Goal: Task Accomplishment & Management: Manage account settings

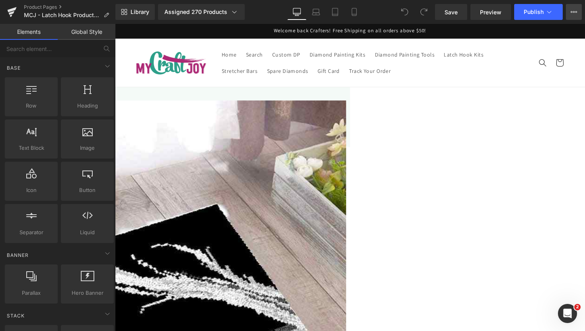
click at [575, 12] on icon at bounding box center [574, 12] width 6 height 6
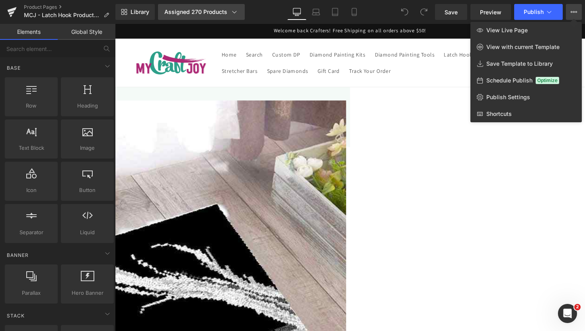
click at [199, 14] on div "Assigned 270 Products" at bounding box center [201, 12] width 74 height 8
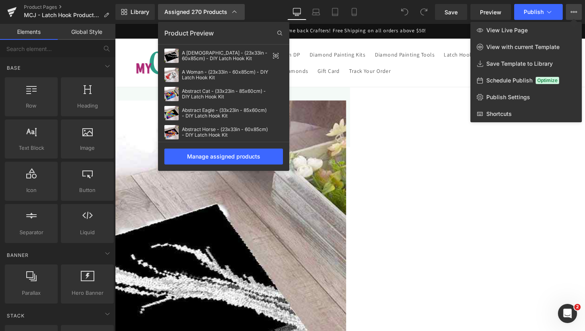
click at [188, 8] on div "Assigned 270 Products" at bounding box center [201, 12] width 74 height 8
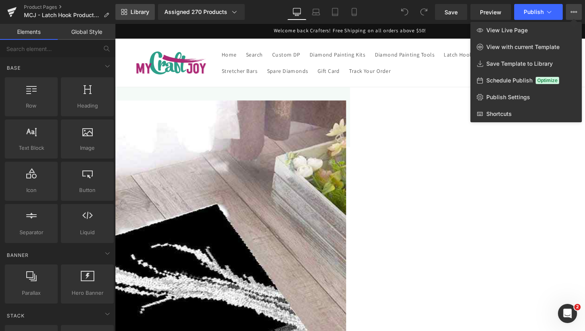
click at [134, 10] on span "Library" at bounding box center [140, 11] width 19 height 7
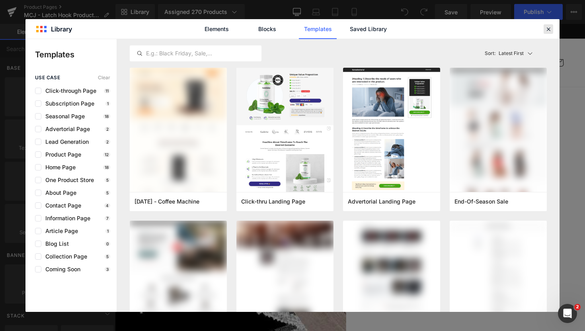
click at [550, 26] on icon at bounding box center [548, 28] width 7 height 7
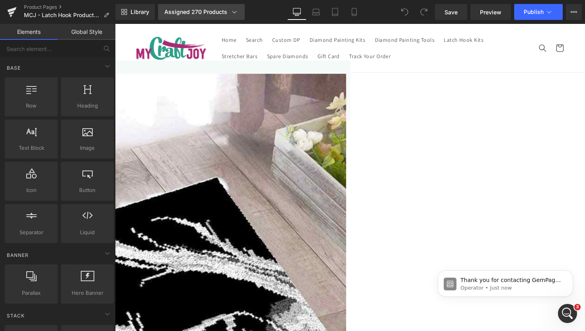
click at [222, 14] on div "Assigned 270 Products" at bounding box center [201, 12] width 74 height 8
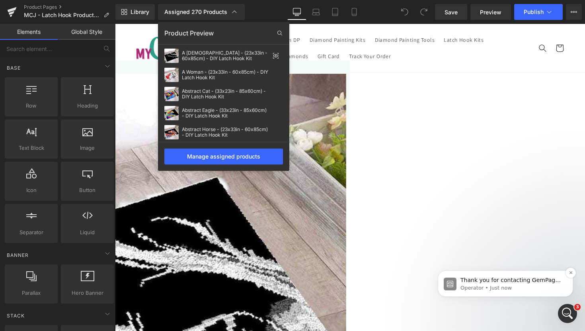
click at [495, 287] on p "Operator • Just now" at bounding box center [512, 287] width 103 height 7
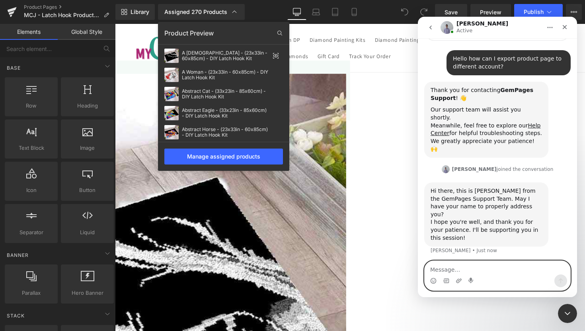
scroll to position [70, 0]
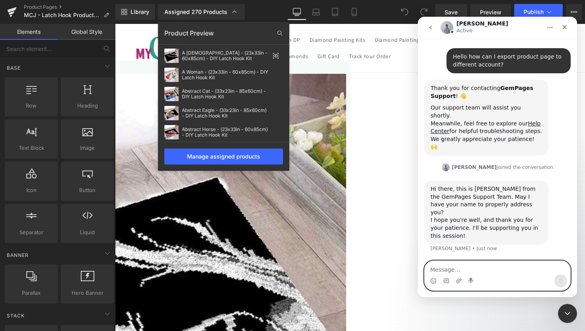
click at [513, 270] on textarea "Message…" at bounding box center [498, 268] width 146 height 14
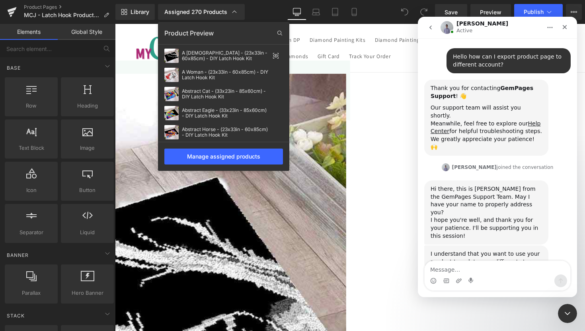
scroll to position [66, 0]
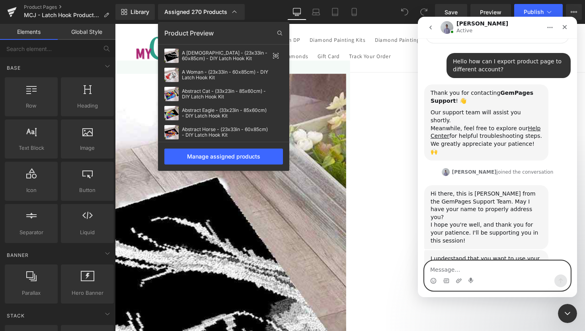
click at [486, 271] on textarea "Message…" at bounding box center [498, 268] width 146 height 14
click at [466, 274] on textarea "Message…" at bounding box center [498, 268] width 146 height 14
type textarea "K"
type textarea "Just call me Tina"
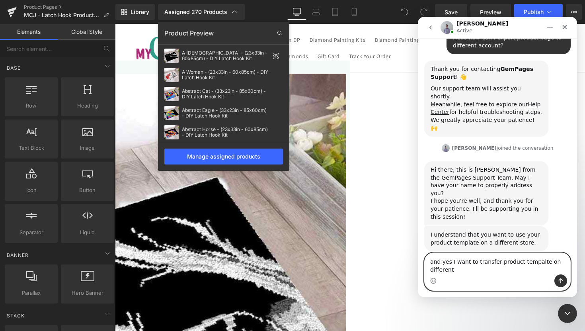
scroll to position [98, 0]
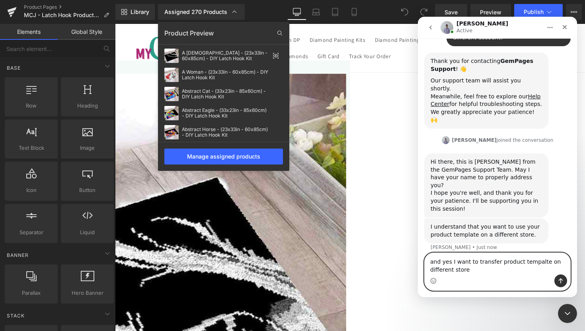
click at [538, 262] on textarea "and yes I want to transfer product tempalte on different store" at bounding box center [498, 264] width 146 height 22
type textarea "and yes I want to transfer product template on different store"
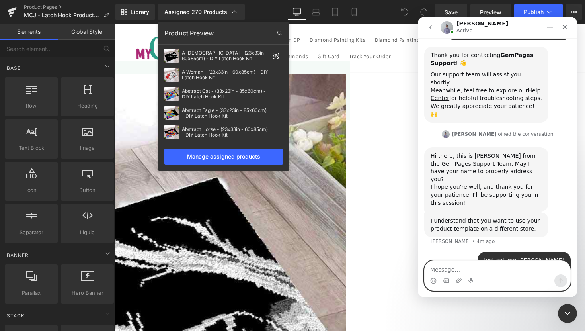
scroll to position [115, 0]
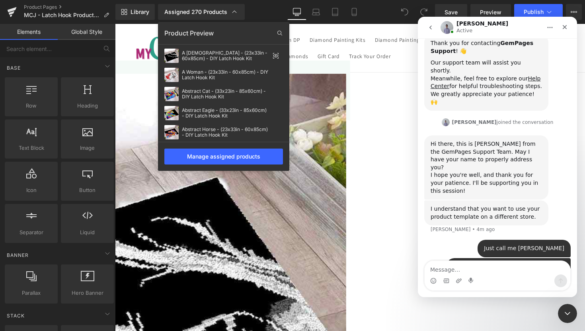
click at [434, 31] on button "go back" at bounding box center [430, 27] width 15 height 15
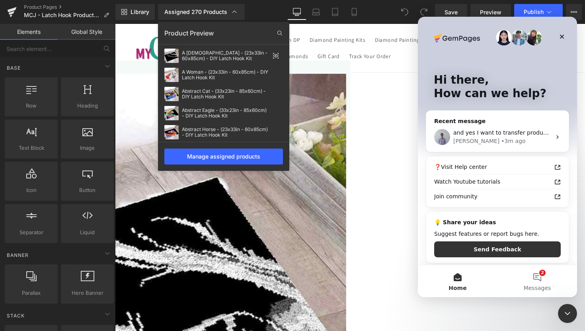
scroll to position [0, 0]
click at [499, 141] on div "Brad • 3m ago" at bounding box center [503, 141] width 98 height 8
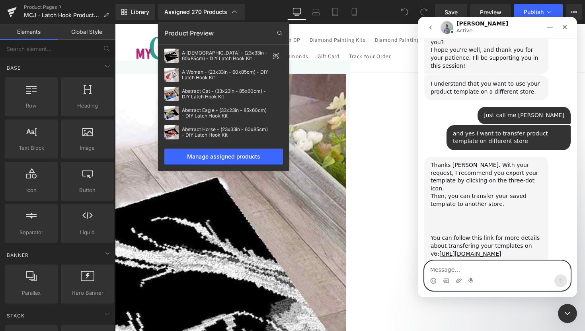
scroll to position [247, 0]
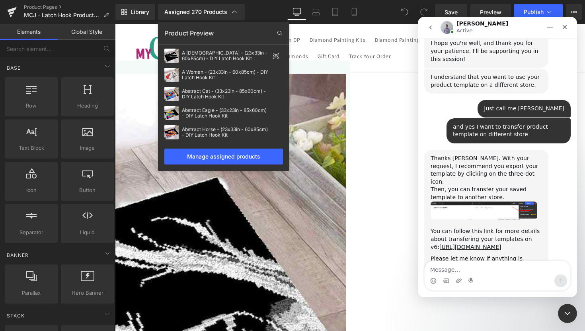
click at [513, 202] on img "Brad says…" at bounding box center [484, 211] width 107 height 18
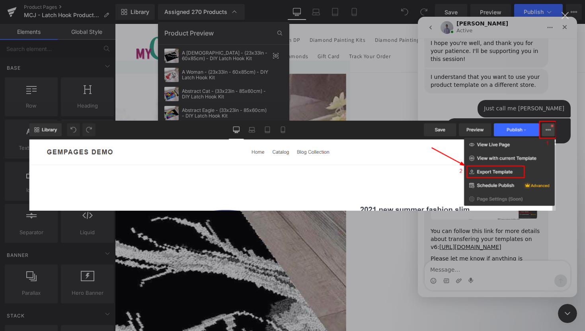
click at [514, 221] on div "Intercom messenger" at bounding box center [292, 165] width 585 height 331
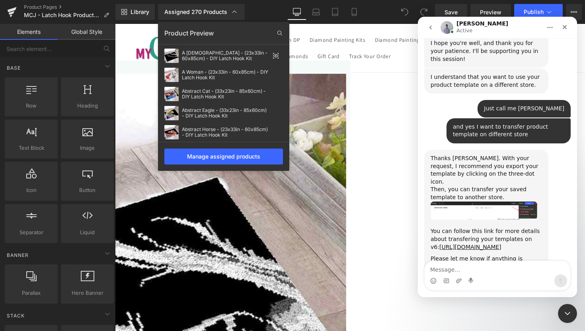
click at [354, 74] on div at bounding box center [292, 153] width 585 height 307
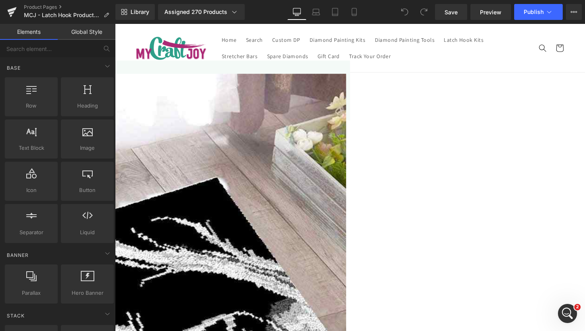
scroll to position [247, 0]
click at [585, 18] on div "Save Preview Publish Scheduled View Live Page View with current Template Save T…" at bounding box center [508, 12] width 153 height 16
click at [577, 13] on icon at bounding box center [574, 12] width 6 height 6
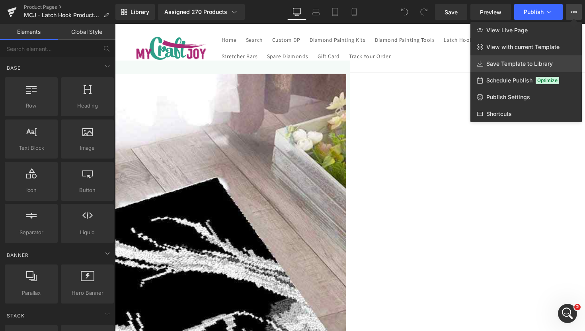
click at [536, 60] on span "Save Template to Library" at bounding box center [520, 63] width 67 height 7
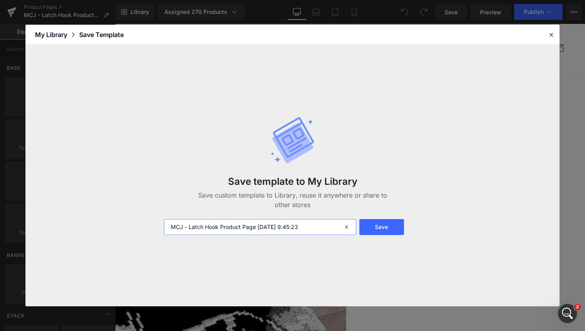
click at [289, 228] on input "MCJ - Latch Hook Product Page 2025-09-11 9:45:23" at bounding box center [260, 227] width 192 height 16
click at [313, 229] on input "MCJ - Latch Hook Product Page 2025-09-11 9:45:23" at bounding box center [260, 227] width 192 height 16
drag, startPoint x: 320, startPoint y: 229, endPoint x: 258, endPoint y: 229, distance: 62.1
click at [258, 229] on input "MCJ - Latch Hook Product Page 2025-09-11 9:45:23" at bounding box center [260, 227] width 192 height 16
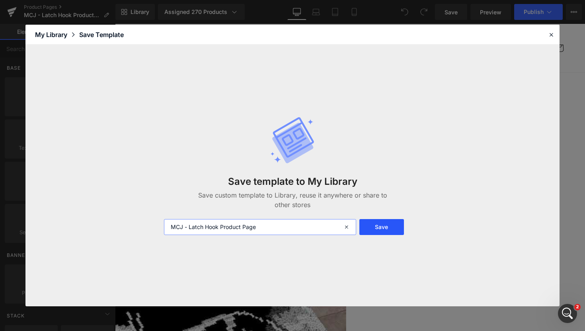
type input "MCJ - Latch Hook Product Page"
click at [379, 226] on button "Save" at bounding box center [382, 227] width 45 height 16
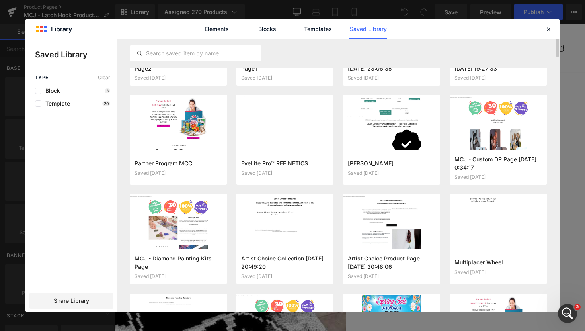
scroll to position [0, 0]
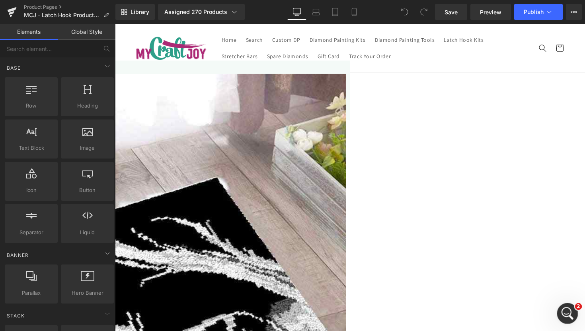
click at [572, 308] on div "Open Intercom Messenger" at bounding box center [567, 312] width 26 height 26
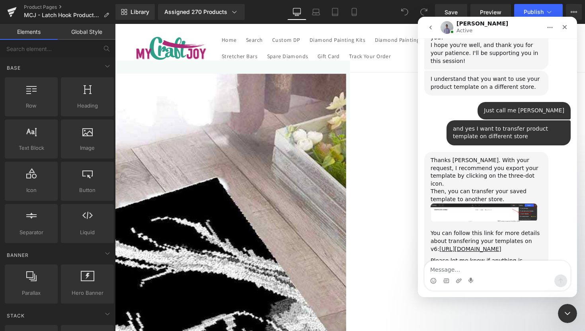
scroll to position [247, 0]
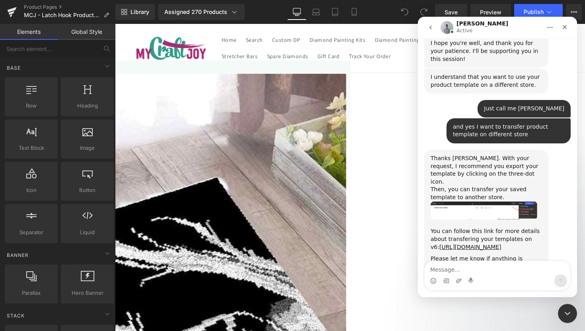
click at [478, 272] on textarea "Message…" at bounding box center [498, 268] width 146 height 14
type textarea "thank you!"
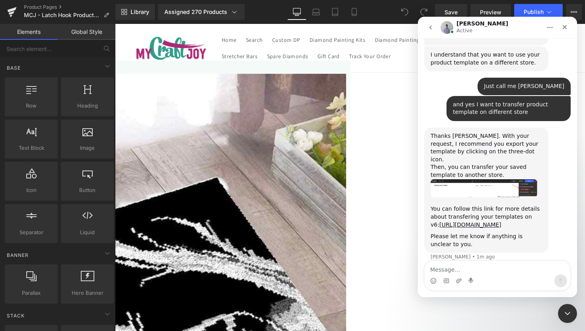
scroll to position [271, 0]
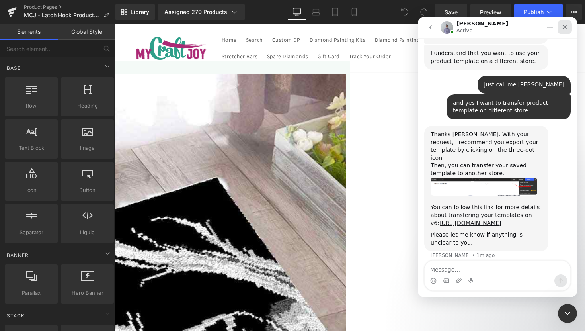
click at [564, 32] on div "Close" at bounding box center [565, 27] width 14 height 14
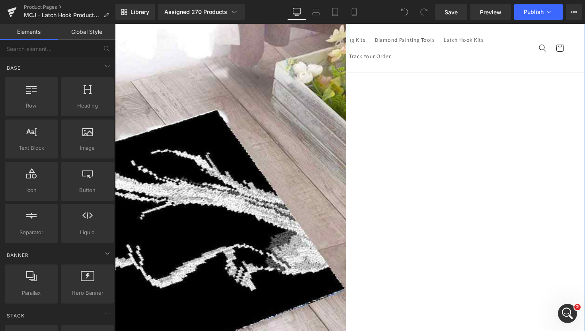
scroll to position [0, 0]
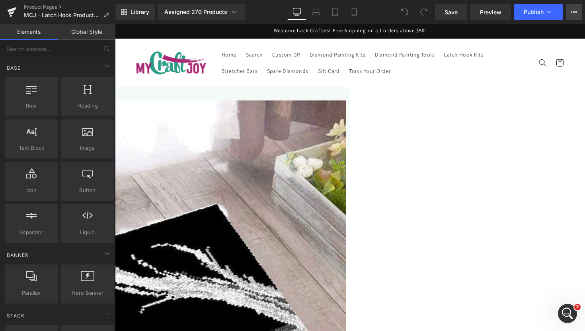
click at [569, 9] on button "View Live Page View with current Template Save Template to Library Schedule Pub…" at bounding box center [574, 12] width 16 height 16
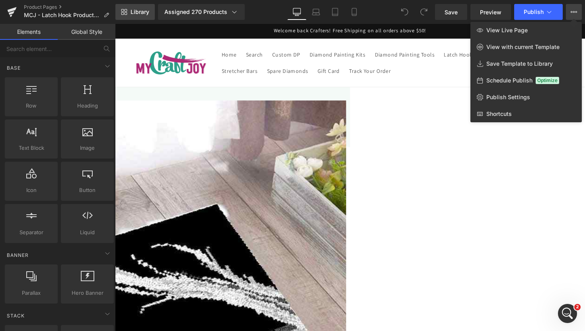
click at [129, 18] on link "Library" at bounding box center [134, 12] width 39 height 16
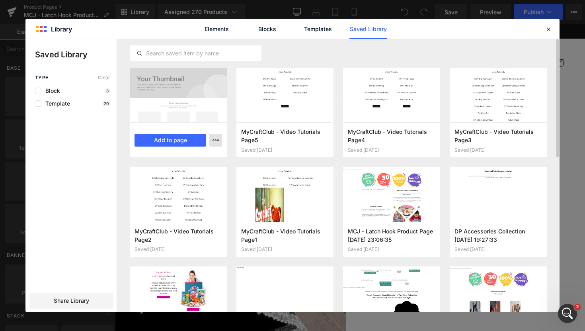
click at [217, 134] on button "button" at bounding box center [215, 140] width 13 height 13
click at [223, 127] on div at bounding box center [292, 175] width 534 height 273
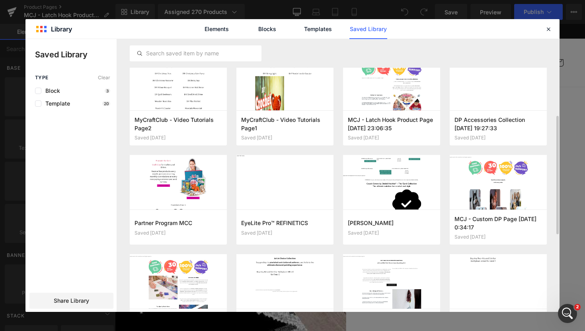
scroll to position [40, 0]
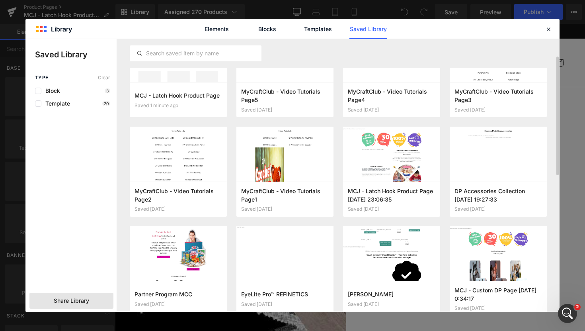
click at [81, 300] on span "Share Library" at bounding box center [71, 301] width 35 height 8
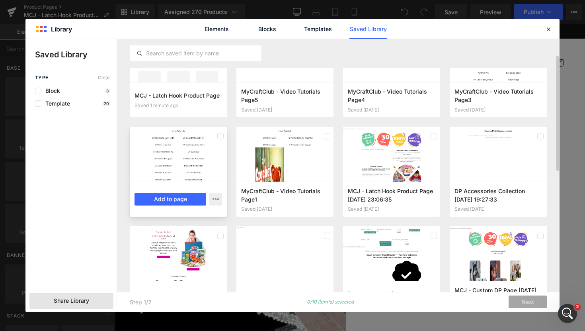
scroll to position [0, 0]
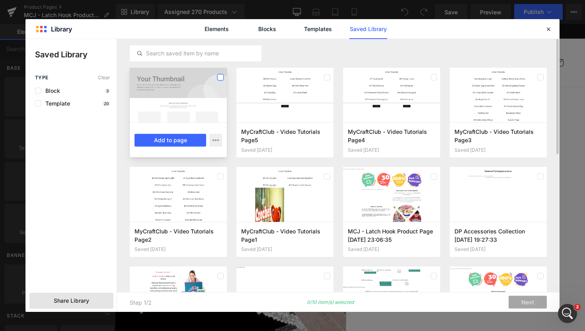
click at [222, 78] on label at bounding box center [220, 77] width 6 height 6
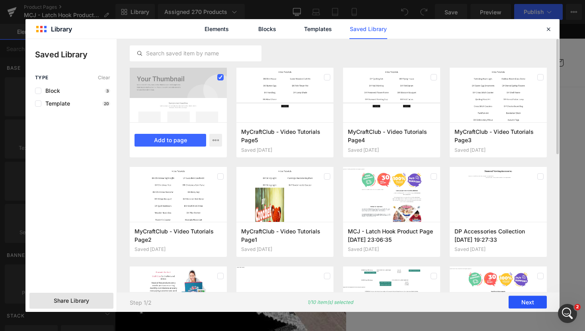
click at [522, 302] on button "Next" at bounding box center [528, 302] width 38 height 13
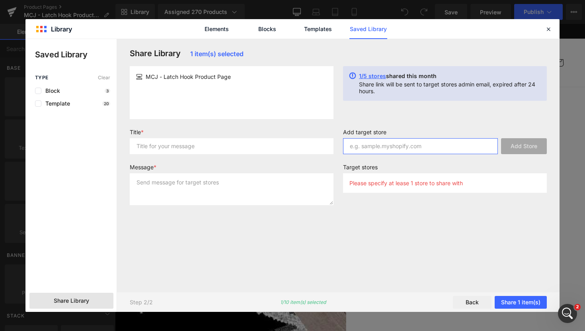
click at [468, 148] on input "text" at bounding box center [420, 146] width 155 height 16
click at [396, 151] on input "text" at bounding box center [420, 146] width 155 height 16
paste input "0493aa-3"
type input "0493aa-3"
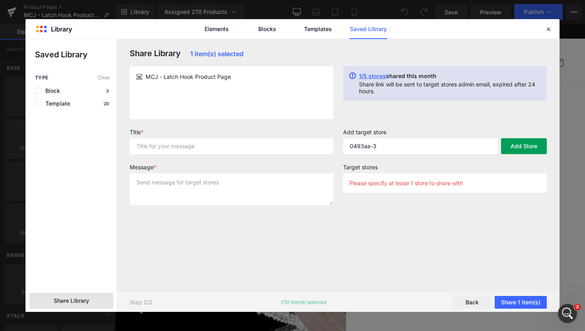
click at [519, 150] on button "Add Store" at bounding box center [524, 146] width 46 height 16
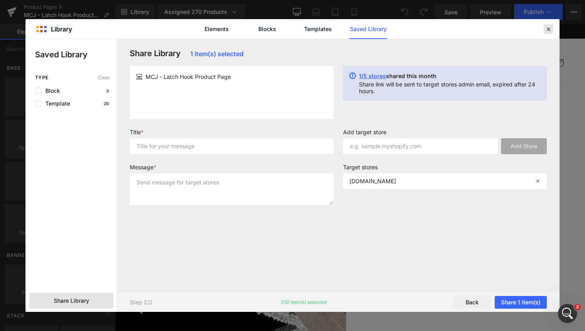
click at [550, 27] on icon at bounding box center [548, 28] width 7 height 7
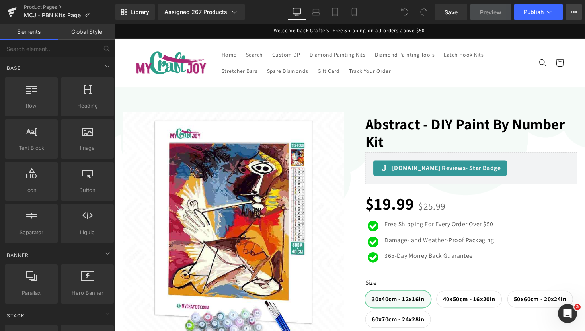
click at [575, 8] on button "View Live Page View with current Template Save Template to Library Schedule Pub…" at bounding box center [574, 12] width 16 height 16
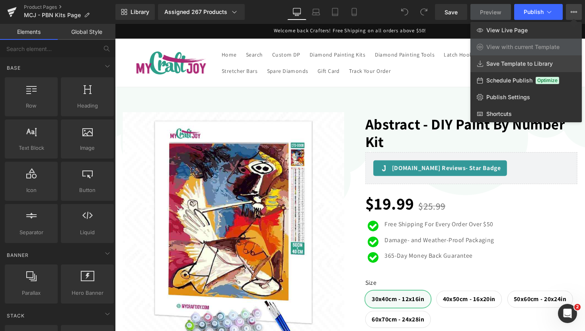
click at [542, 65] on span "Save Template to Library" at bounding box center [520, 63] width 67 height 7
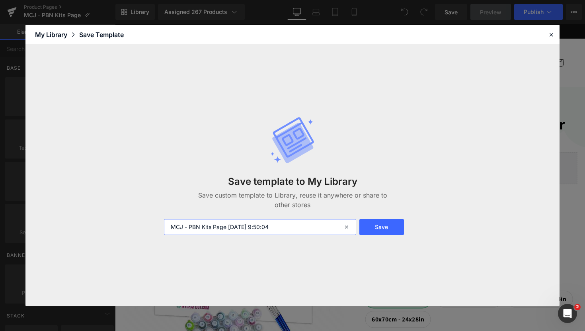
drag, startPoint x: 305, startPoint y: 229, endPoint x: 227, endPoint y: 227, distance: 78.1
click at [227, 227] on input "MCJ - PBN Kits Page 2025-09-11 9:50:04" at bounding box center [260, 227] width 192 height 16
type input "MCJ - PBN Kits Page"
click at [388, 228] on button "Save" at bounding box center [382, 227] width 45 height 16
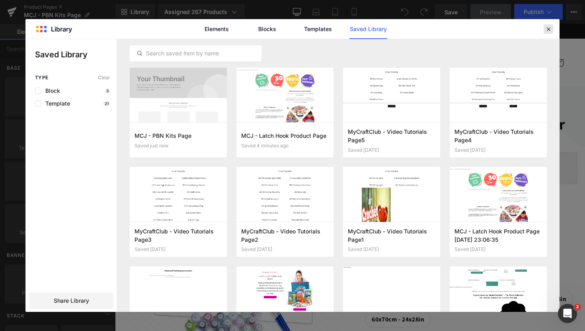
click at [550, 29] on icon at bounding box center [548, 28] width 7 height 7
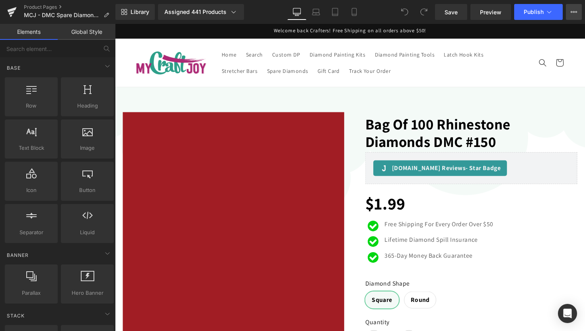
click at [574, 10] on icon at bounding box center [574, 12] width 6 height 6
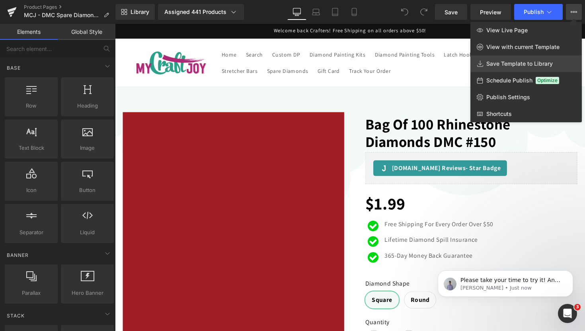
click at [511, 66] on span "Save Template to Library" at bounding box center [520, 63] width 67 height 7
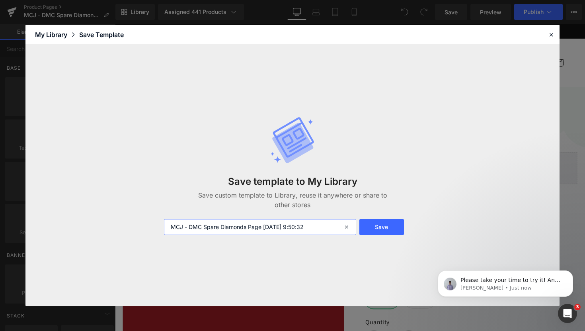
drag, startPoint x: 323, startPoint y: 229, endPoint x: 260, endPoint y: 230, distance: 63.3
click at [260, 230] on input "MCJ - DMC Spare Diamonds Page 2025-09-11 9:50:32" at bounding box center [260, 227] width 192 height 16
click at [279, 225] on input "MCJ - DMC Spare Diamonds Page" at bounding box center [260, 227] width 192 height 16
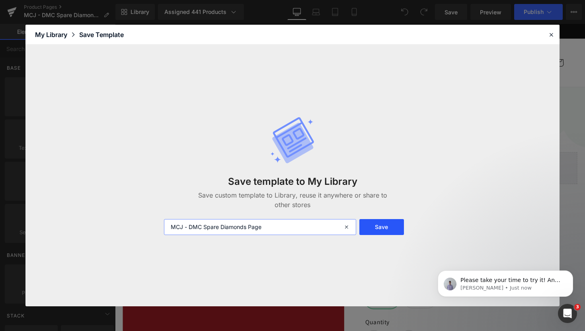
type input "MCJ - DMC Spare Diamonds Page"
click at [399, 225] on button "Save" at bounding box center [382, 227] width 45 height 16
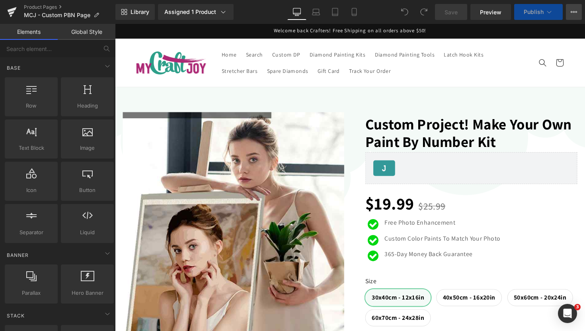
click at [579, 10] on button "View Live Page View with current Template Save Template to Library Schedule Pub…" at bounding box center [574, 12] width 16 height 16
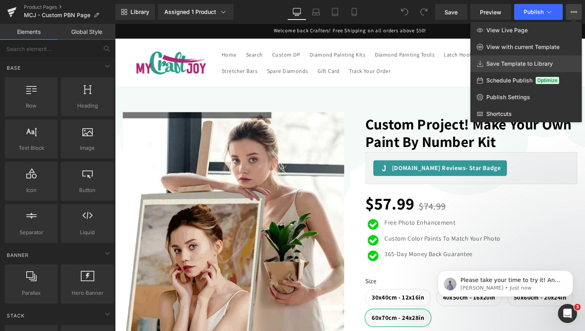
click at [519, 63] on span "Save Template to Library" at bounding box center [520, 63] width 67 height 7
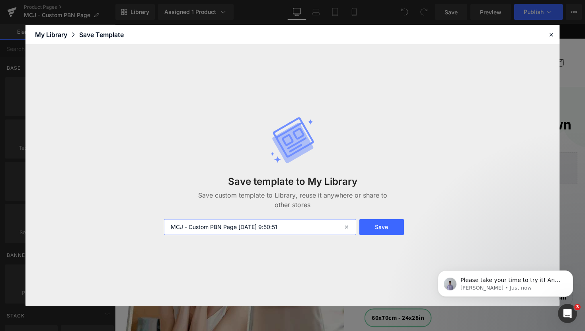
drag, startPoint x: 293, startPoint y: 223, endPoint x: 242, endPoint y: 227, distance: 51.5
click at [242, 227] on input "MCJ - Custom PBN Page 2025-09-11 9:50:51" at bounding box center [260, 227] width 192 height 16
drag, startPoint x: 303, startPoint y: 229, endPoint x: 237, endPoint y: 229, distance: 66.1
click at [237, 229] on input "MCJ - Custom PBN Page 2025-09-11 9:50:51" at bounding box center [260, 227] width 192 height 16
type input "MCJ - Custom PBN Page"
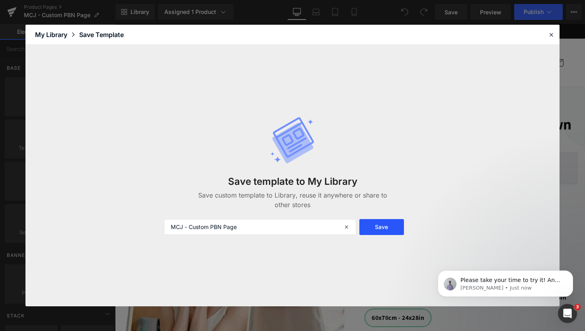
click at [385, 223] on button "Save" at bounding box center [382, 227] width 45 height 16
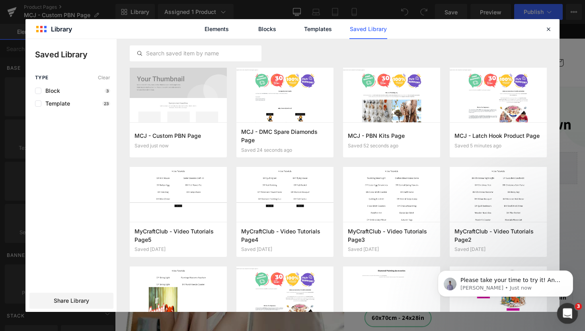
click at [563, 314] on icon "Open Intercom Messenger" at bounding box center [566, 312] width 13 height 13
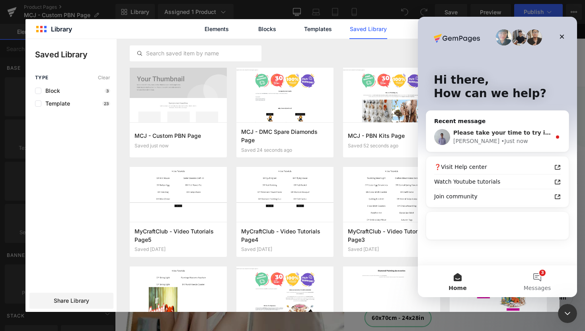
click at [507, 144] on div "Brad • Just now" at bounding box center [503, 141] width 98 height 8
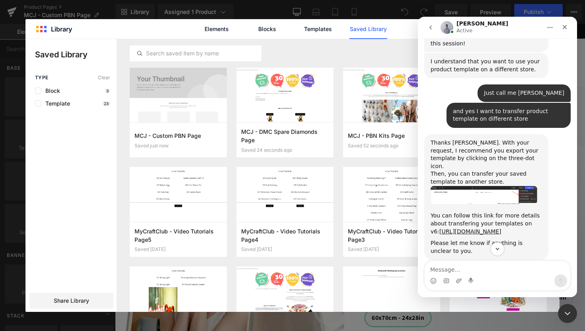
scroll to position [311, 0]
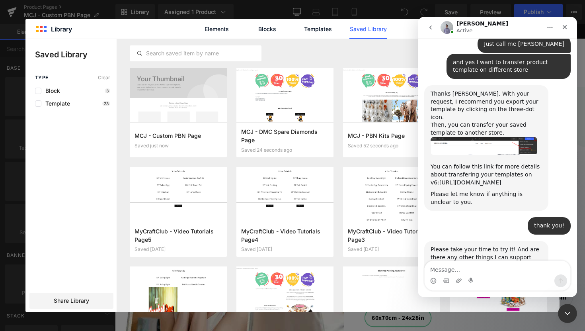
click at [464, 268] on textarea "Message…" at bounding box center [498, 268] width 146 height 14
click at [466, 274] on textarea "Message…" at bounding box center [498, 268] width 146 height 14
type textarea "Nothing more"
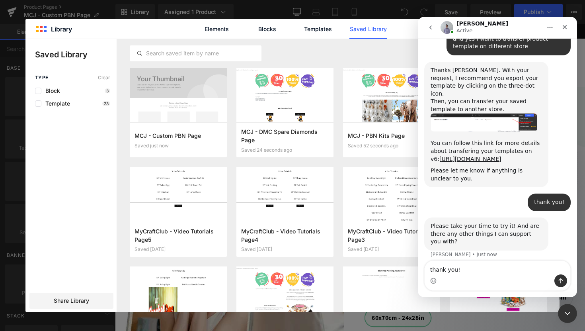
type textarea "thank you!"
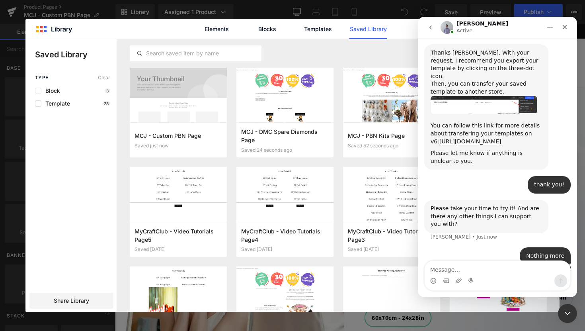
scroll to position [352, 0]
click at [567, 27] on icon "Close" at bounding box center [565, 27] width 6 height 6
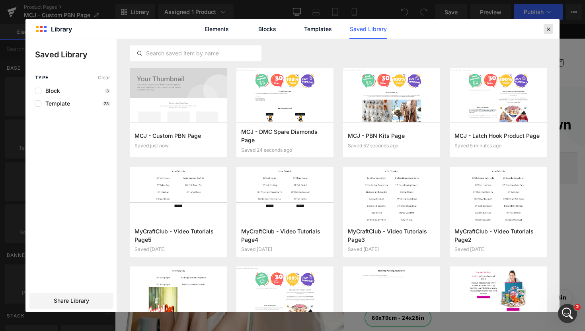
click at [547, 30] on icon at bounding box center [548, 28] width 7 height 7
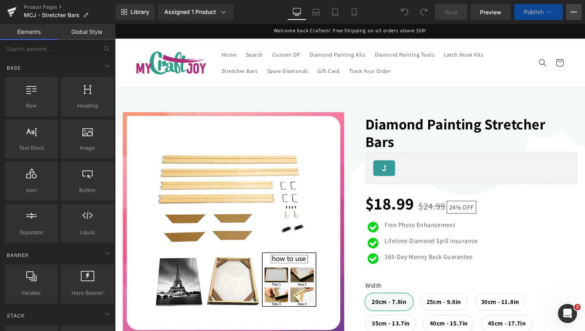
click at [574, 10] on icon at bounding box center [574, 12] width 6 height 6
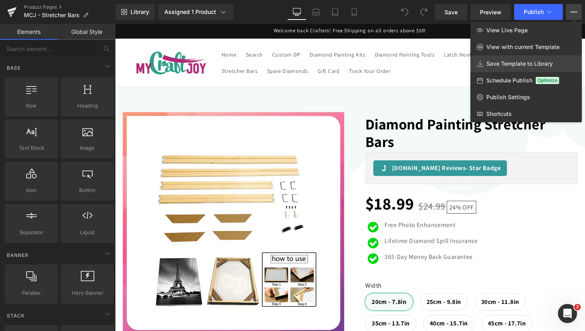
click at [515, 62] on span "Save Template to Library" at bounding box center [520, 63] width 67 height 7
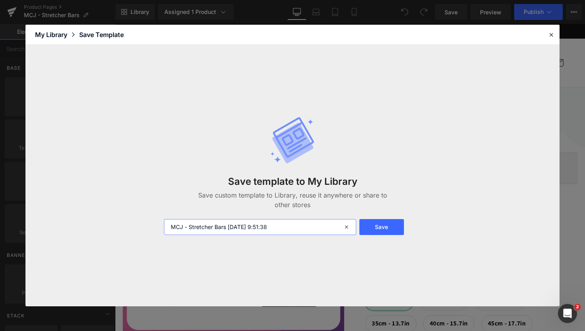
drag, startPoint x: 286, startPoint y: 225, endPoint x: 228, endPoint y: 224, distance: 58.6
click at [228, 224] on input "MCJ - Stretcher Bars 2025-09-11 9:51:38" at bounding box center [260, 227] width 192 height 16
click at [230, 226] on input "MCJ - Stretcher Bars" at bounding box center [260, 227] width 192 height 16
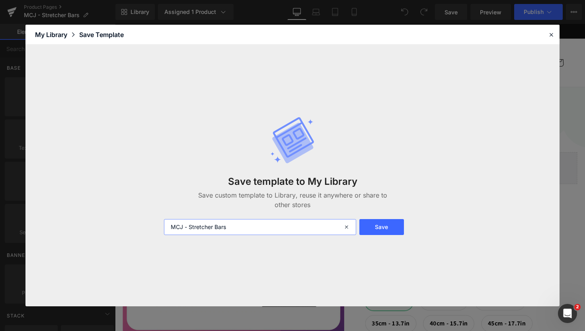
type input "MCJ - Stretcher Bars"
click at [381, 220] on button "Save" at bounding box center [382, 227] width 45 height 16
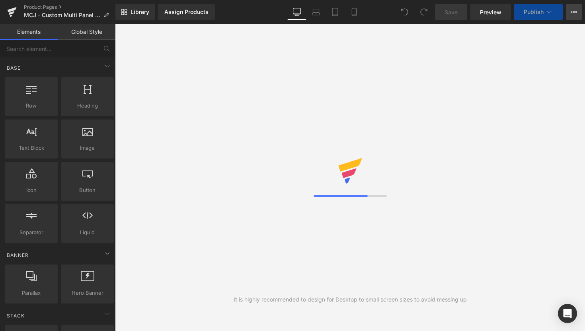
click at [575, 15] on icon at bounding box center [574, 12] width 6 height 6
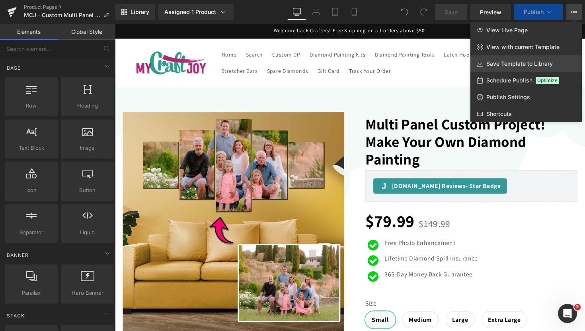
click at [530, 66] on span "Save Template to Library" at bounding box center [520, 63] width 67 height 7
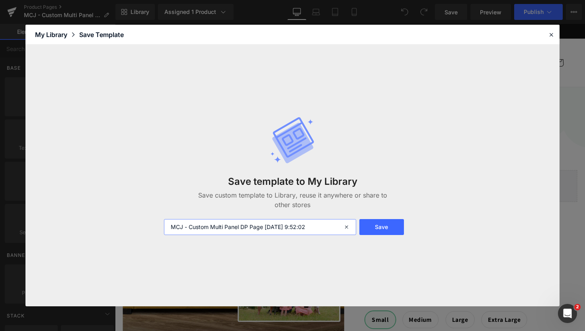
drag, startPoint x: 324, startPoint y: 226, endPoint x: 265, endPoint y: 228, distance: 58.6
click at [265, 228] on input "MCJ - Custom Multi Panel DP Page 2025-09-11 9:52:02" at bounding box center [260, 227] width 192 height 16
click at [265, 227] on input "MCJ - Custom Multi Panel DP Page" at bounding box center [260, 227] width 192 height 16
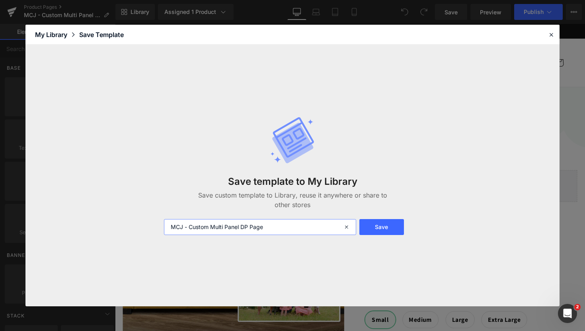
type input "MCJ - Custom Multi Panel DP Page"
click at [384, 227] on button "Save" at bounding box center [382, 227] width 45 height 16
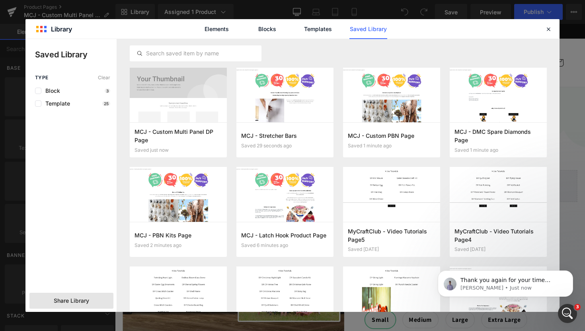
click at [86, 303] on span "Share Library" at bounding box center [71, 301] width 35 height 8
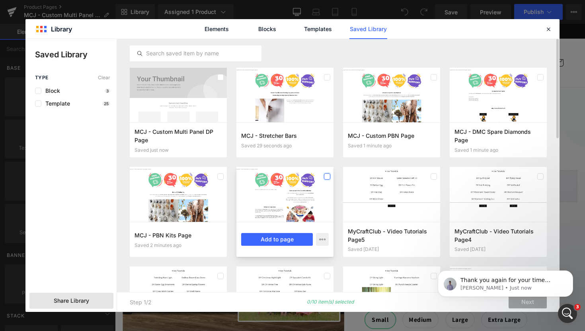
click at [330, 175] on label at bounding box center [327, 176] width 6 height 6
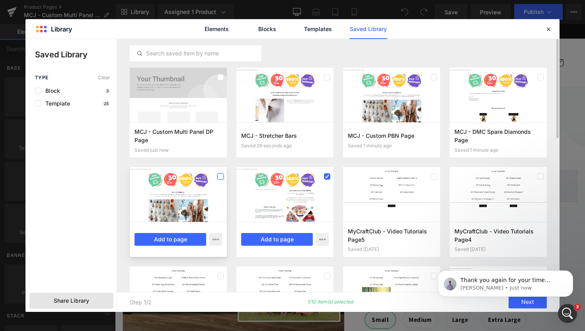
click at [222, 176] on label at bounding box center [220, 176] width 6 height 6
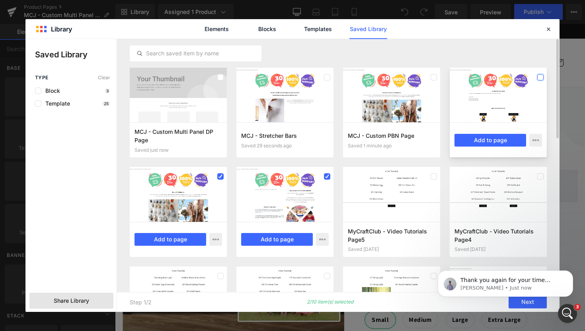
click at [541, 78] on label at bounding box center [541, 77] width 6 height 6
click at [433, 73] on div at bounding box center [434, 77] width 6 height 13
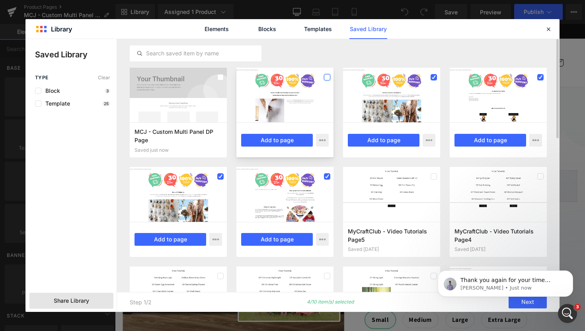
click at [326, 76] on label at bounding box center [327, 77] width 6 height 6
click at [218, 78] on label at bounding box center [220, 77] width 6 height 6
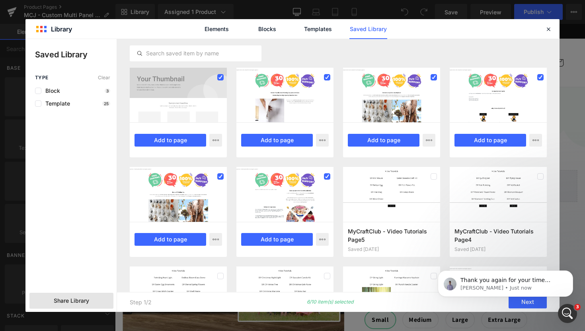
click at [519, 302] on body "Thank you again for your time today 🤗 If you have a moment, we’d greatly apprec…" at bounding box center [505, 281] width 153 height 49
click at [520, 305] on body "Thank you again for your time today 🤗 If you have a moment, we’d greatly apprec…" at bounding box center [505, 281] width 153 height 49
click at [572, 272] on icon "Dismiss notification" at bounding box center [571, 272] width 4 height 4
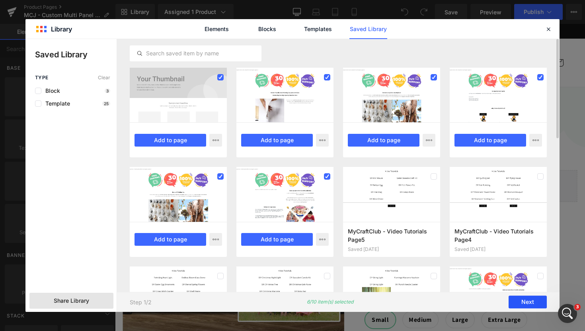
click at [529, 301] on button "Next" at bounding box center [528, 302] width 38 height 13
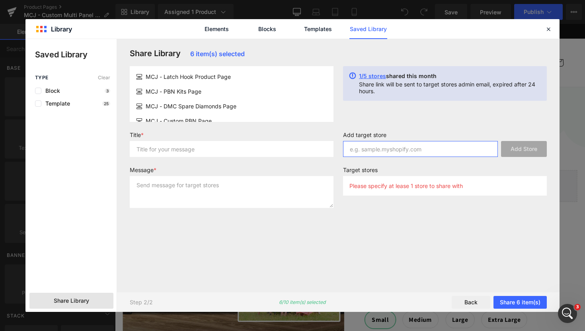
click at [392, 151] on input "text" at bounding box center [420, 149] width 155 height 16
paste input "0493aa-3"
type input "0493aa-3"
click at [538, 145] on button "Add Store" at bounding box center [524, 149] width 46 height 16
click at [523, 301] on button "Share 6 item(s)" at bounding box center [520, 302] width 53 height 13
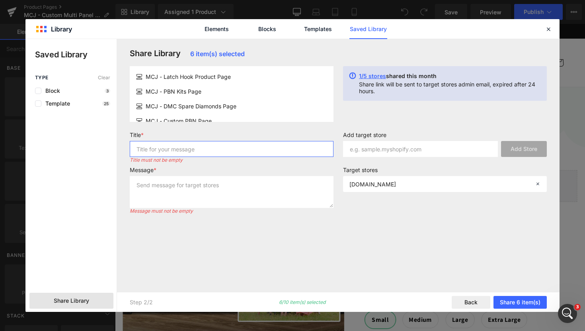
click at [274, 149] on input "text" at bounding box center [232, 149] width 204 height 16
type input "MCJ Product Page - 1"
click at [255, 198] on textarea at bounding box center [232, 192] width 204 height 32
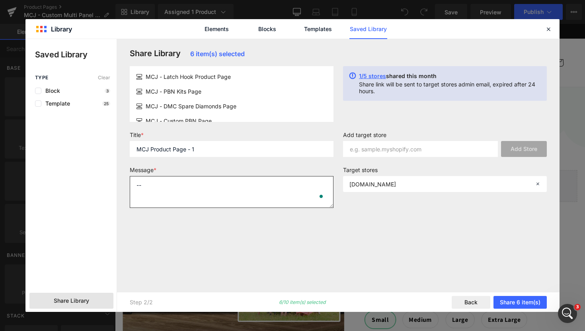
type textarea "-"
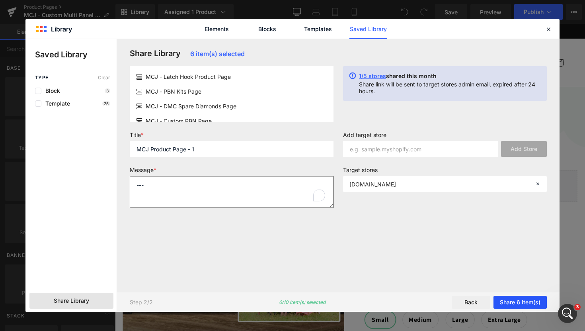
type textarea "---"
click at [519, 303] on button "Share 6 item(s)" at bounding box center [520, 302] width 53 height 13
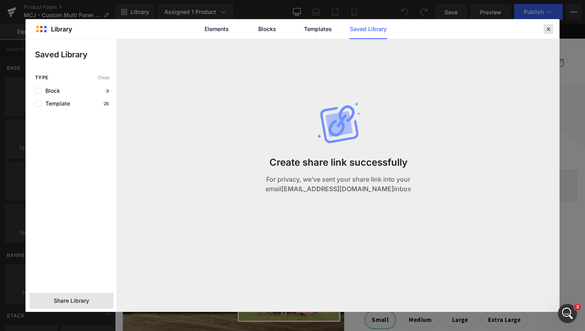
drag, startPoint x: 546, startPoint y: 29, endPoint x: 442, endPoint y: 5, distance: 107.0
click at [546, 29] on icon at bounding box center [548, 28] width 7 height 7
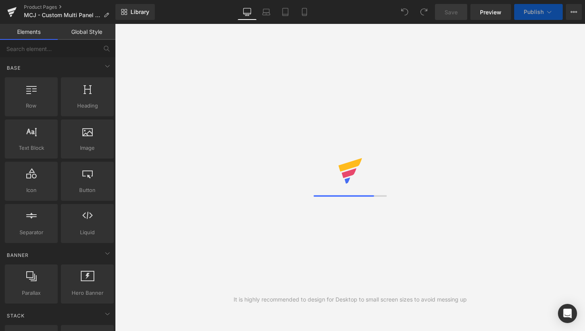
click at [576, 16] on button "View Live Page View with current Template Save Template to Library Schedule Pub…" at bounding box center [574, 12] width 16 height 16
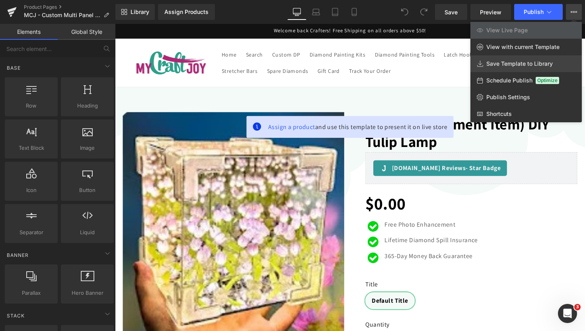
click at [553, 60] on link "Save Template to Library" at bounding box center [527, 63] width 112 height 17
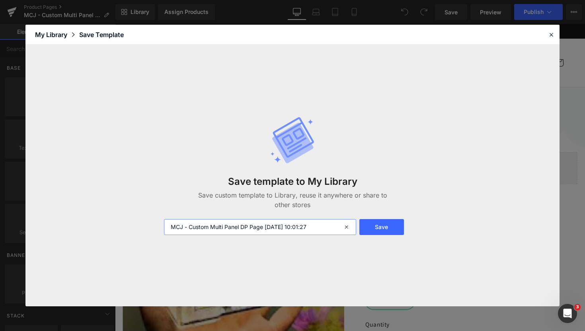
drag, startPoint x: 325, startPoint y: 228, endPoint x: 266, endPoint y: 228, distance: 59.7
click at [266, 228] on input "MCJ - Custom Multi Panel DP Page 2025-09-11 10:01:27" at bounding box center [260, 227] width 192 height 16
click at [257, 225] on input "MCJ - Custom Multi Panel DP Page" at bounding box center [260, 227] width 192 height 16
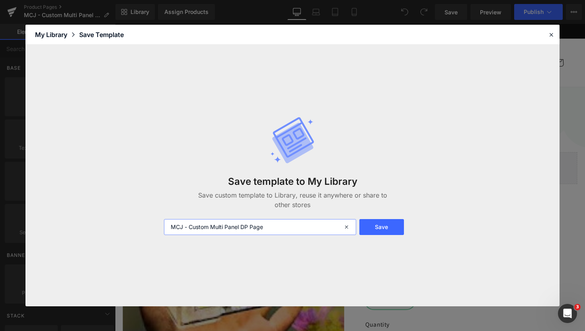
type input "MCJ - Custom Multi Panel DP Page"
click at [381, 225] on button "Save" at bounding box center [382, 227] width 45 height 16
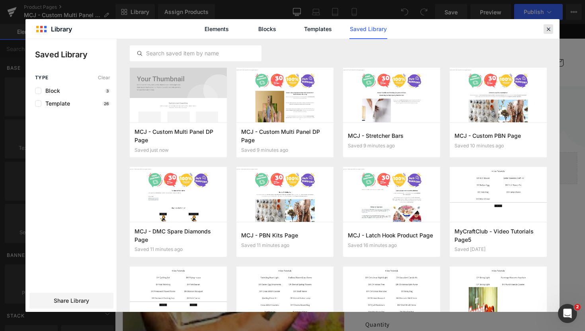
click at [545, 27] on icon at bounding box center [548, 28] width 7 height 7
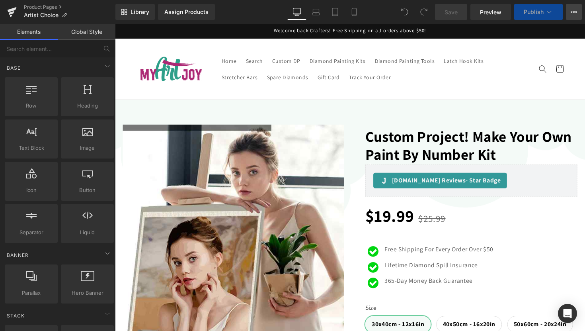
click at [570, 12] on button "View Live Page View with current Template Save Template to Library Schedule Pub…" at bounding box center [574, 12] width 16 height 16
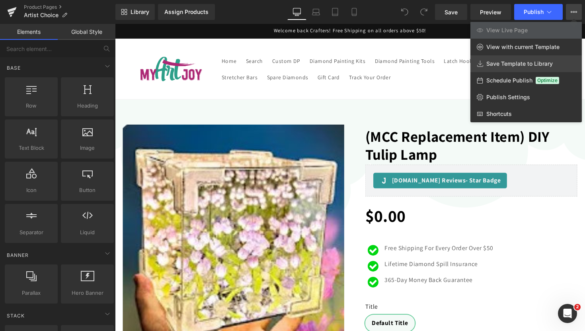
click at [515, 62] on span "Save Template to Library" at bounding box center [520, 63] width 67 height 7
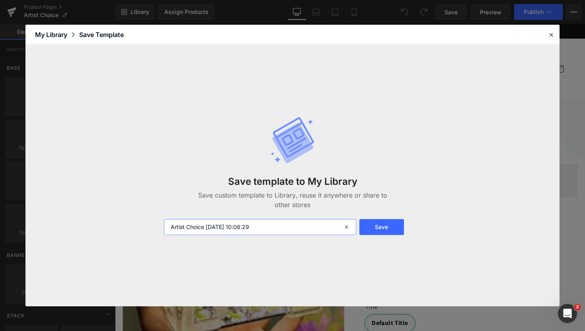
click at [278, 223] on input "Artist Choice [DATE] 10:08:29" at bounding box center [260, 227] width 192 height 16
drag, startPoint x: 286, startPoint y: 230, endPoint x: 207, endPoint y: 228, distance: 78.1
click at [207, 228] on input "Artist Choice [DATE] 10:08:29" at bounding box center [260, 227] width 192 height 16
type input "Artist Choice"
click at [375, 239] on div "Save template to My Library Save custom template to Library, reuse it anywhere …" at bounding box center [292, 175] width 267 height 151
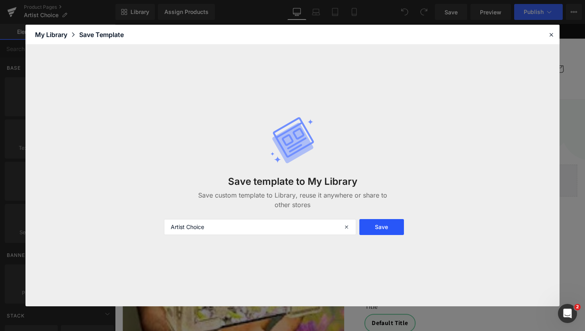
click at [375, 233] on button "Save" at bounding box center [382, 227] width 45 height 16
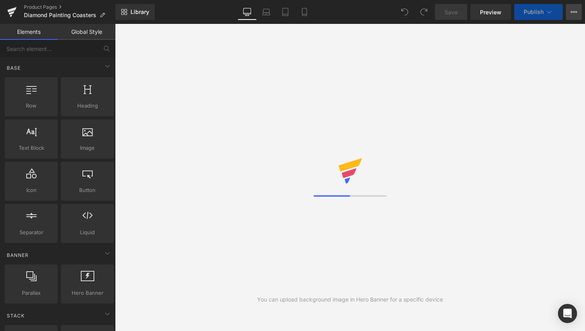
click at [577, 15] on icon at bounding box center [574, 12] width 6 height 6
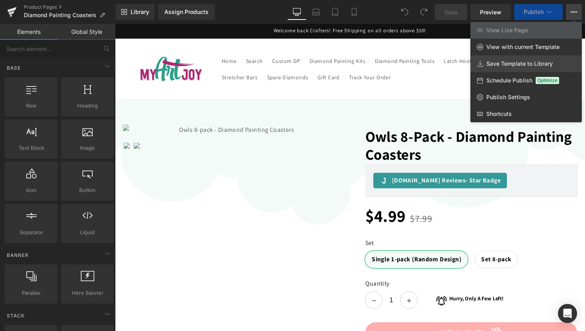
click at [545, 67] on span "Save Template to Library" at bounding box center [520, 63] width 67 height 7
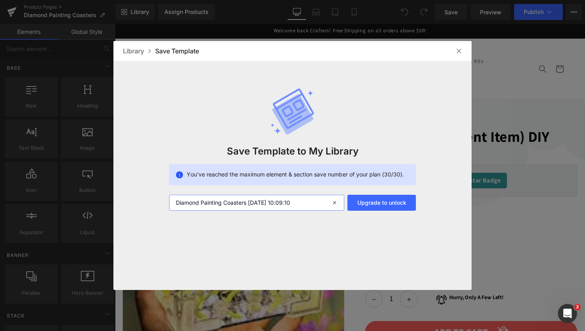
drag, startPoint x: 312, startPoint y: 202, endPoint x: 249, endPoint y: 201, distance: 62.5
click at [249, 201] on input "Diamond Painting Coasters [DATE] 10:09:10" at bounding box center [256, 203] width 175 height 16
click at [249, 201] on input "Diamond Painting Coasters" at bounding box center [256, 203] width 175 height 16
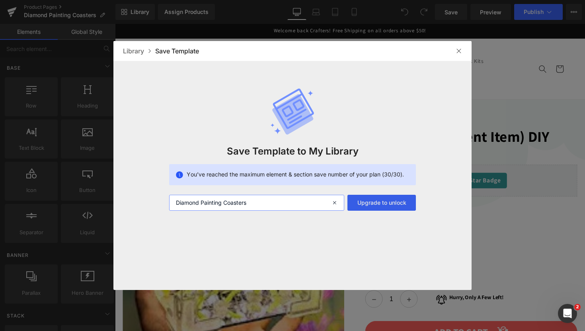
type input "Diamond Painting Coasters"
click at [381, 203] on button "Upgrade to unlock" at bounding box center [382, 203] width 68 height 16
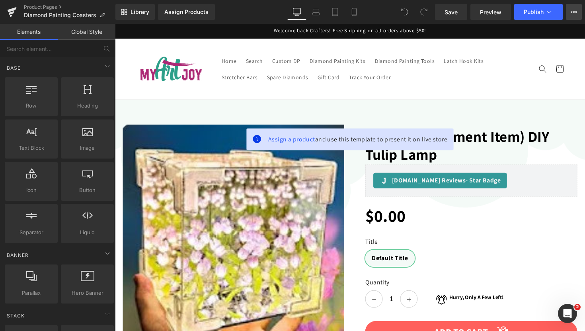
click at [579, 13] on button "View Live Page View with current Template Save Template to Library Schedule Pub…" at bounding box center [574, 12] width 16 height 16
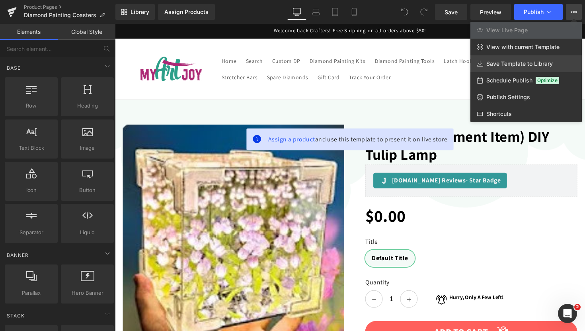
click at [501, 61] on span "Save Template to Library" at bounding box center [520, 63] width 67 height 7
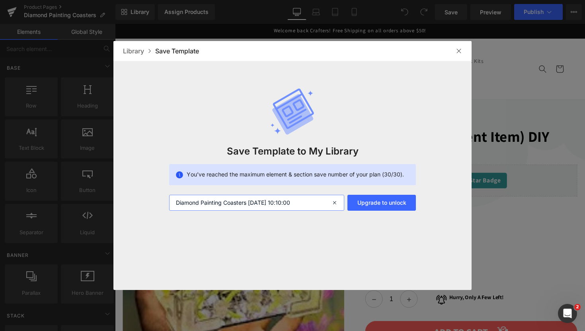
drag, startPoint x: 314, startPoint y: 207, endPoint x: 251, endPoint y: 204, distance: 63.8
click at [251, 204] on input "Diamond Painting Coasters [DATE] 10:10:00" at bounding box center [256, 203] width 175 height 16
type input "Diamond Painting Coasters"
click at [358, 205] on button "Upgrade to unlock" at bounding box center [382, 203] width 68 height 16
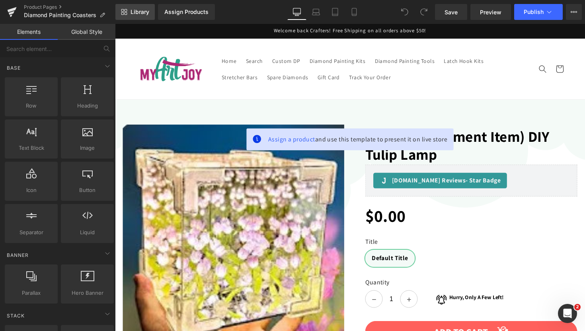
click at [148, 18] on link "Library" at bounding box center [134, 12] width 39 height 16
click at [143, 7] on link "Library" at bounding box center [134, 12] width 39 height 16
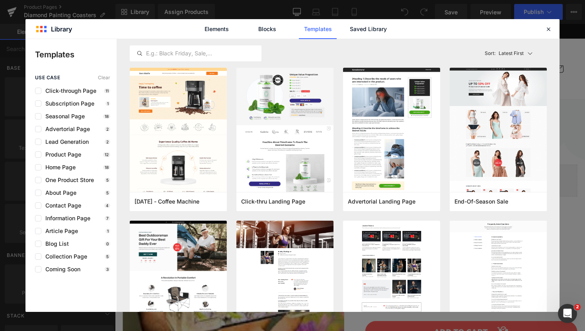
click at [344, 36] on div "Elements Blocks Templates Saved Library" at bounding box center [293, 29] width 202 height 20
click at [356, 32] on link "Saved Library" at bounding box center [369, 29] width 38 height 20
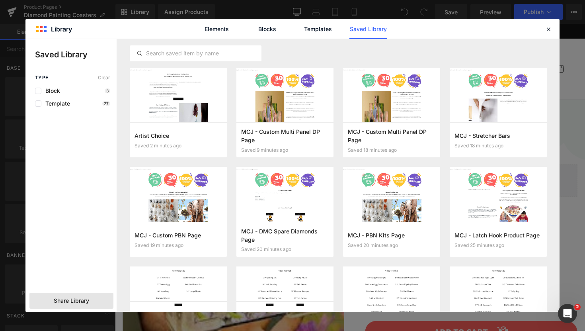
click at [92, 296] on div "Share Library" at bounding box center [71, 301] width 84 height 16
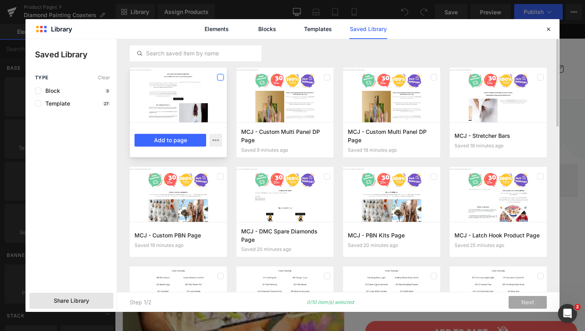
click at [222, 78] on label at bounding box center [220, 77] width 6 height 6
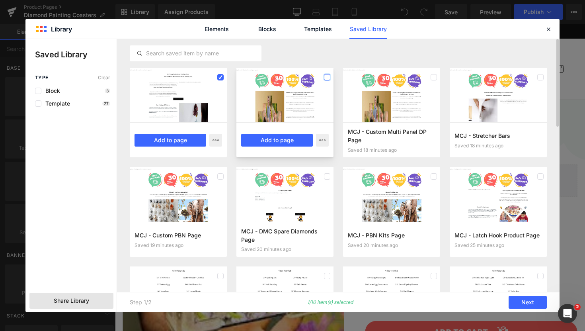
click at [327, 80] on label at bounding box center [327, 77] width 6 height 6
click at [436, 76] on label at bounding box center [434, 77] width 6 height 6
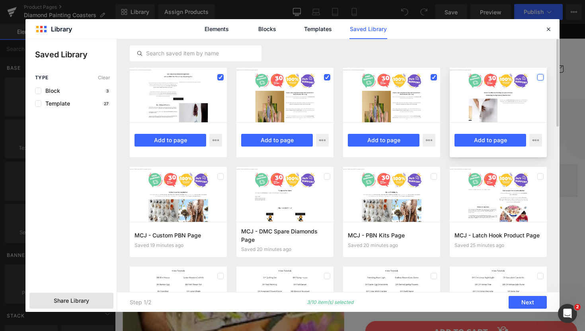
click at [539, 79] on label at bounding box center [541, 77] width 6 height 6
click at [542, 174] on label at bounding box center [541, 176] width 6 height 6
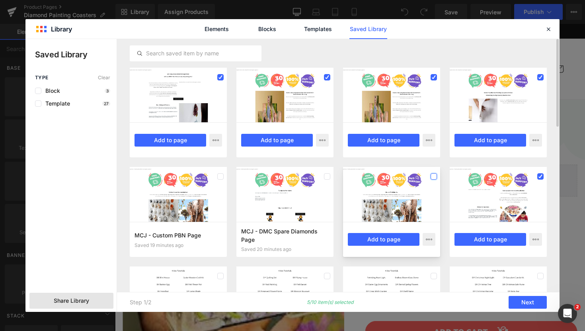
click at [433, 176] on label at bounding box center [434, 176] width 6 height 6
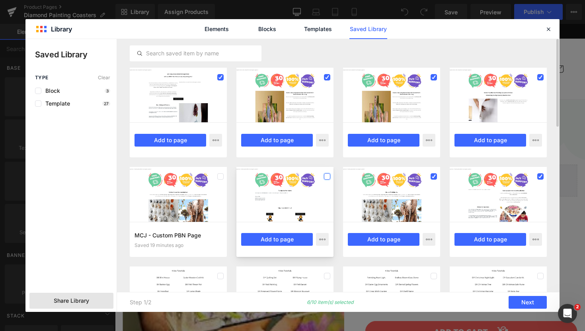
click at [328, 177] on label at bounding box center [327, 176] width 6 height 6
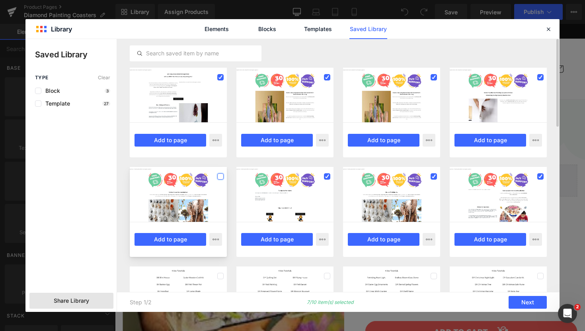
click at [221, 176] on label at bounding box center [220, 176] width 6 height 6
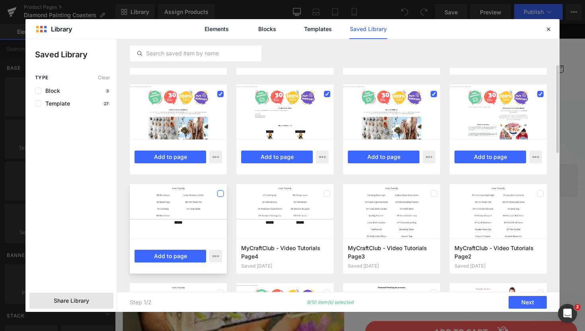
click at [219, 192] on label at bounding box center [220, 193] width 6 height 6
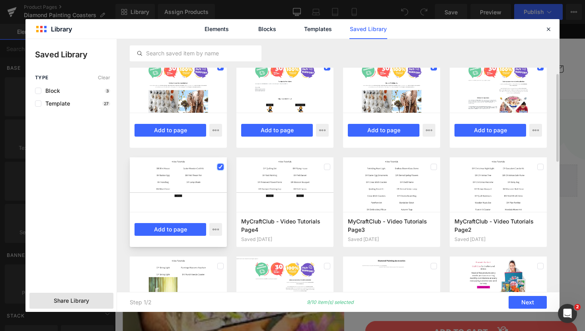
scroll to position [116, 0]
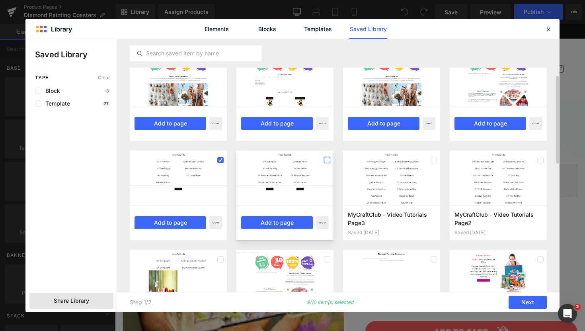
click at [328, 160] on label at bounding box center [327, 160] width 6 height 6
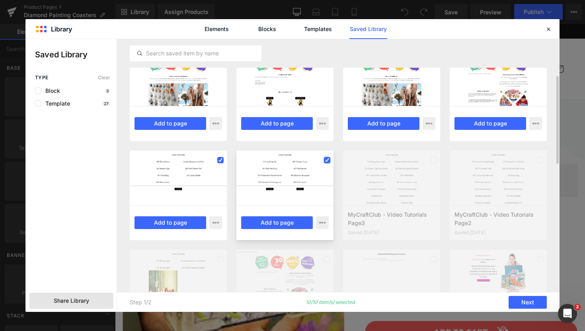
click at [328, 160] on icon at bounding box center [327, 160] width 4 height 0
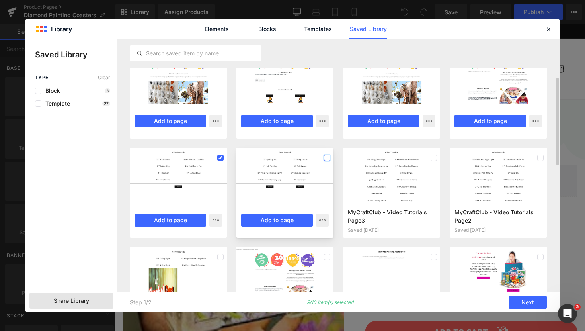
scroll to position [119, 0]
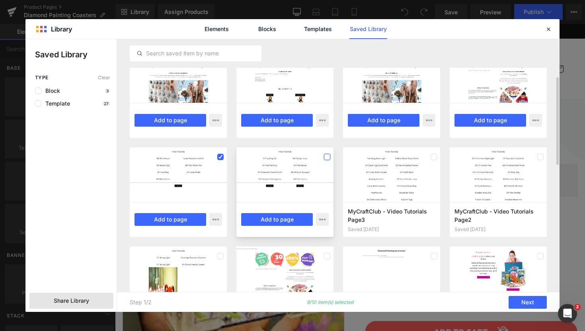
click at [325, 156] on label at bounding box center [327, 157] width 6 height 6
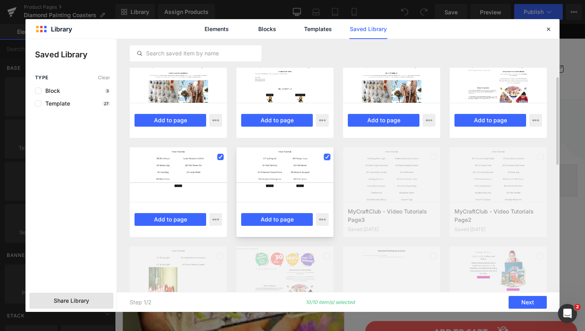
click at [325, 157] on icon at bounding box center [327, 157] width 4 height 0
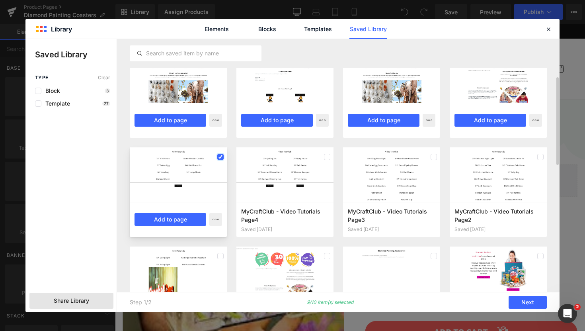
click at [220, 157] on icon at bounding box center [221, 157] width 4 height 0
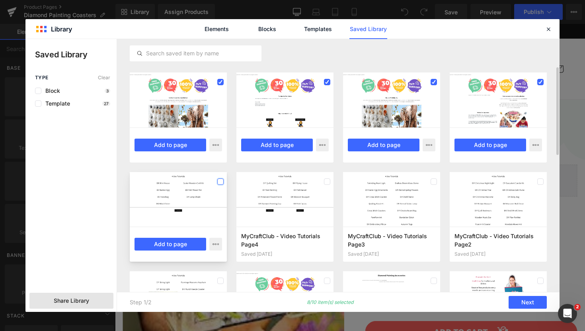
scroll to position [93, 0]
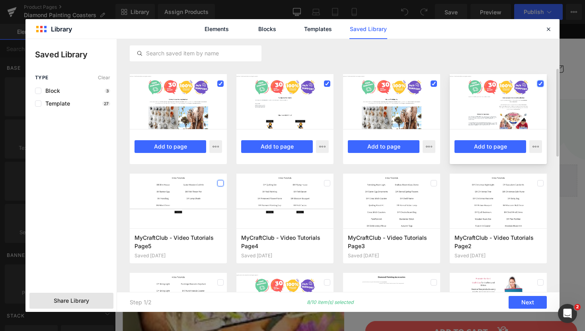
click at [538, 82] on label at bounding box center [541, 83] width 6 height 6
click at [542, 82] on label at bounding box center [541, 83] width 6 height 6
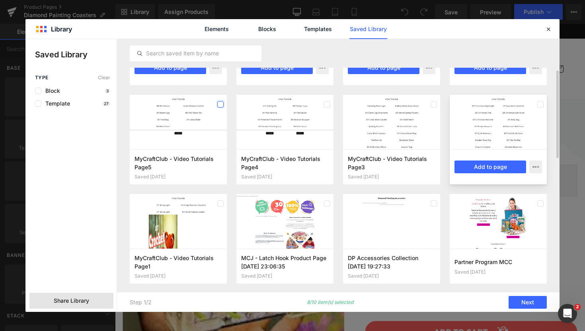
scroll to position [27, 0]
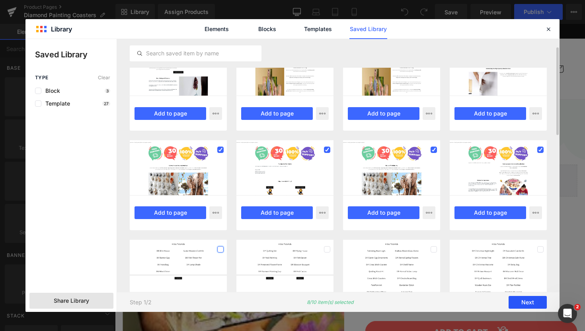
click at [527, 305] on button "Next" at bounding box center [528, 302] width 38 height 13
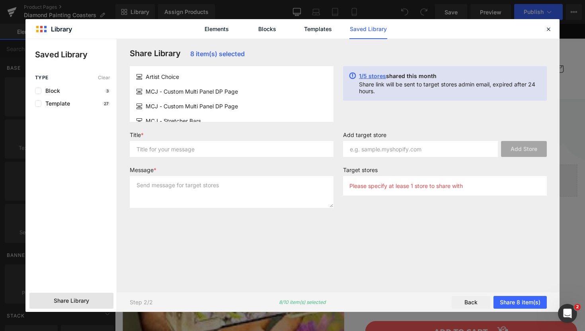
scroll to position [0, 0]
click at [448, 147] on input "text" at bounding box center [420, 149] width 155 height 16
click at [375, 152] on input "text" at bounding box center [420, 149] width 155 height 16
paste input "0493aa-3"
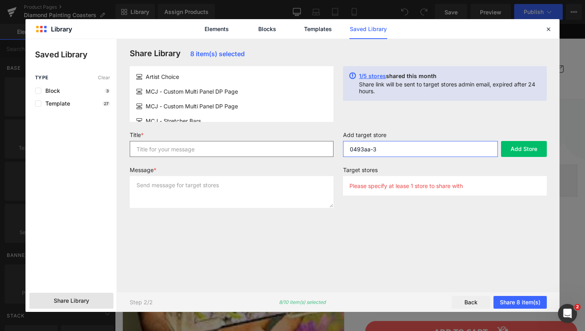
type input "0493aa-3"
click at [290, 150] on input "text" at bounding box center [232, 149] width 204 height 16
type input "MCJ - Product Page 1"
click at [202, 187] on textarea at bounding box center [232, 192] width 204 height 32
paste textarea "0493aa-3"
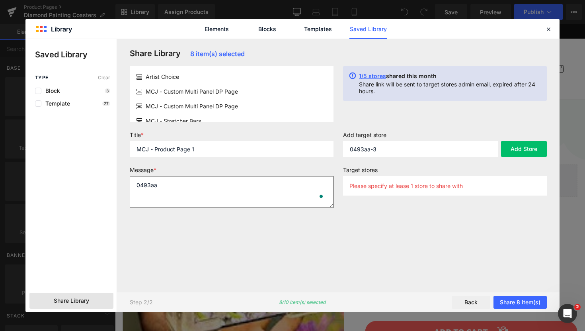
type textarea "0493a"
click at [530, 150] on button "Add Store" at bounding box center [524, 149] width 46 height 16
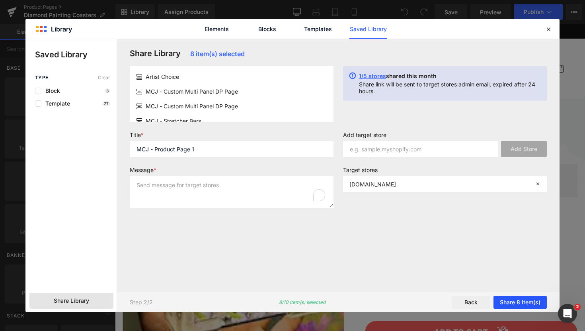
click at [511, 299] on button "Share 8 item(s)" at bounding box center [520, 302] width 53 height 13
click at [523, 304] on button "Share 8 item(s)" at bounding box center [520, 302] width 53 height 13
click at [518, 300] on button "Share 8 item(s)" at bounding box center [520, 302] width 53 height 13
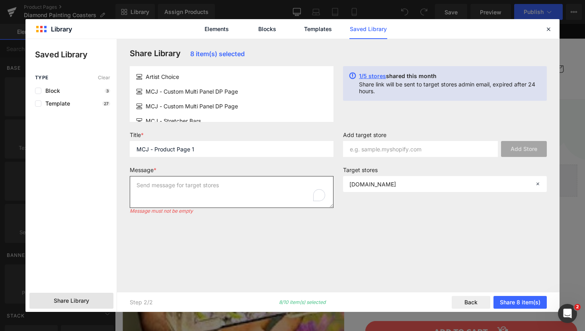
click at [260, 186] on textarea "To enrich screen reader interactions, please activate Accessibility in Grammarl…" at bounding box center [232, 192] width 204 height 32
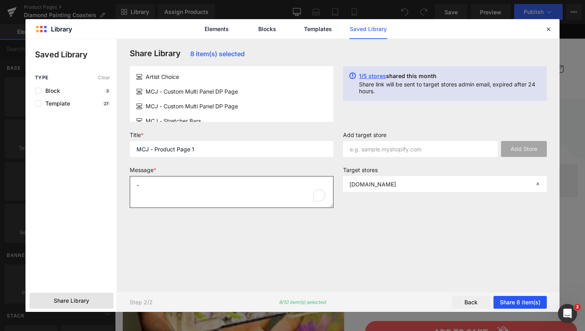
type textarea "-"
click at [516, 300] on button "Share 8 item(s)" at bounding box center [520, 302] width 53 height 13
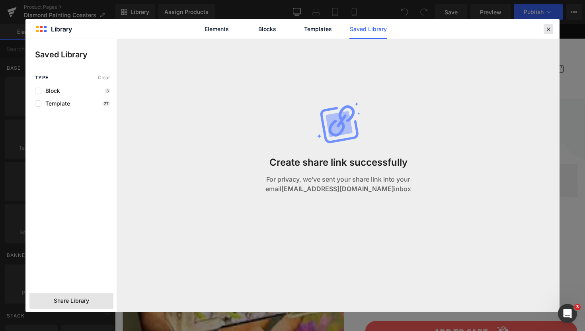
click at [546, 30] on icon at bounding box center [548, 28] width 7 height 7
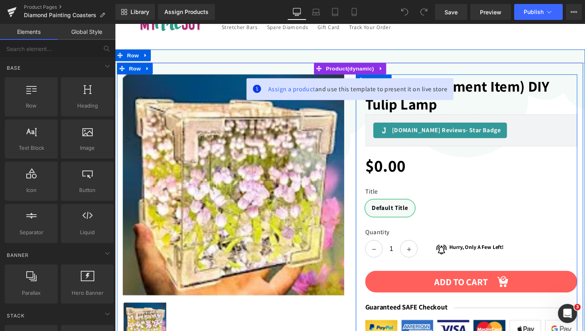
click at [545, 169] on div "$0.00 $0" at bounding box center [480, 164] width 217 height 30
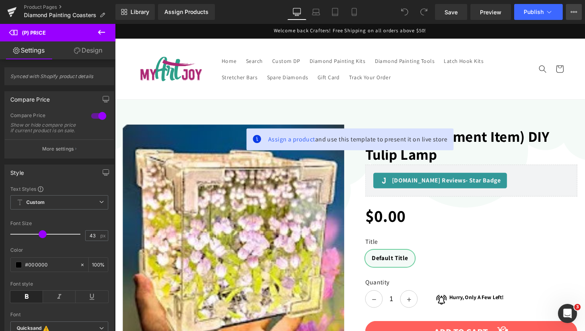
click at [579, 15] on button "View Live Page View with current Template Save Template to Library Schedule Pub…" at bounding box center [574, 12] width 16 height 16
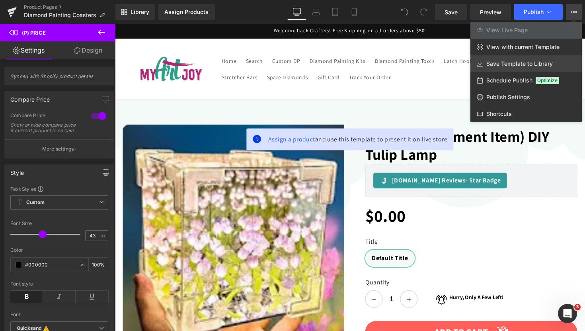
click at [529, 61] on span "Save Template to Library" at bounding box center [520, 63] width 67 height 7
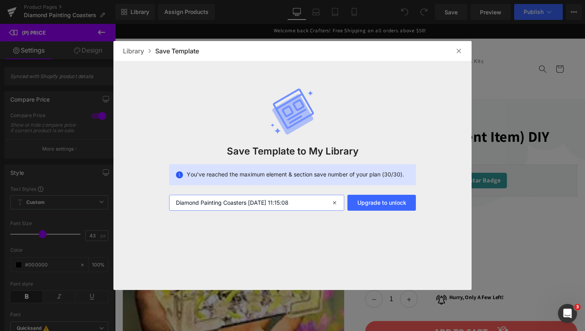
drag, startPoint x: 324, startPoint y: 199, endPoint x: 278, endPoint y: 201, distance: 45.8
click at [278, 201] on input "Diamond Painting Coasters [DATE] 11:15:08" at bounding box center [256, 203] width 175 height 16
click at [297, 206] on input "Diamond Painting Coasters [DATE] 11:15:08" at bounding box center [256, 203] width 175 height 16
drag, startPoint x: 303, startPoint y: 204, endPoint x: 250, endPoint y: 202, distance: 53.4
click at [250, 202] on input "Diamond Painting Coasters [DATE] 11:15:08" at bounding box center [256, 203] width 175 height 16
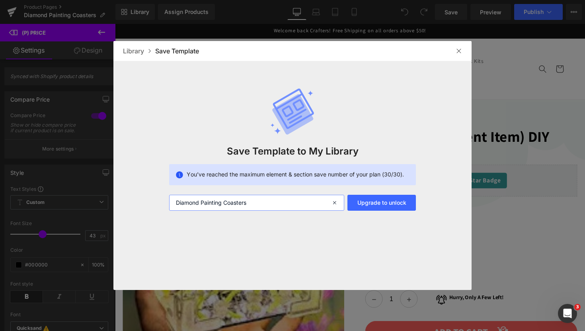
type input "Diamond Painting Coasters"
click at [457, 53] on img at bounding box center [459, 51] width 6 height 6
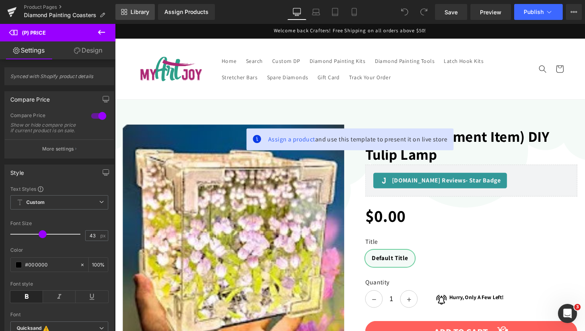
click at [131, 13] on span "Library" at bounding box center [140, 11] width 19 height 7
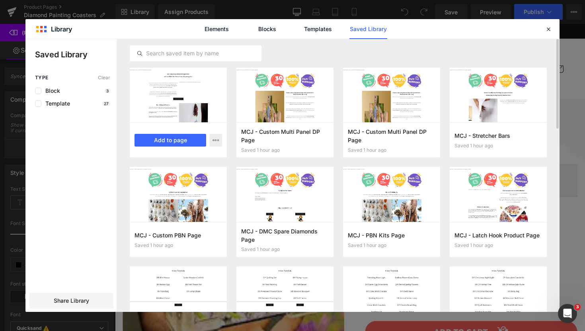
drag, startPoint x: 135, startPoint y: 72, endPoint x: 225, endPoint y: 143, distance: 115.0
click at [225, 143] on article "Artist Choice Saved 1 hour ago Add to page" at bounding box center [178, 113] width 97 height 90
click at [216, 140] on icon "button" at bounding box center [216, 140] width 6 height 6
click at [229, 166] on div at bounding box center [292, 175] width 534 height 273
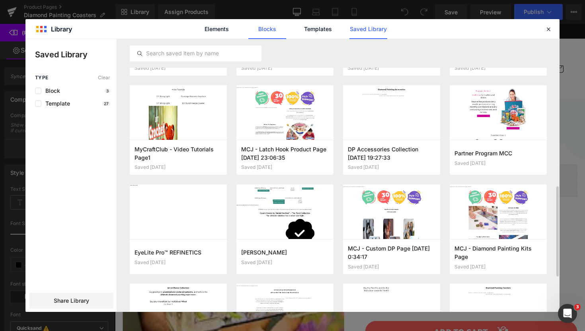
scroll to position [271, 0]
